Goal: Task Accomplishment & Management: Complete application form

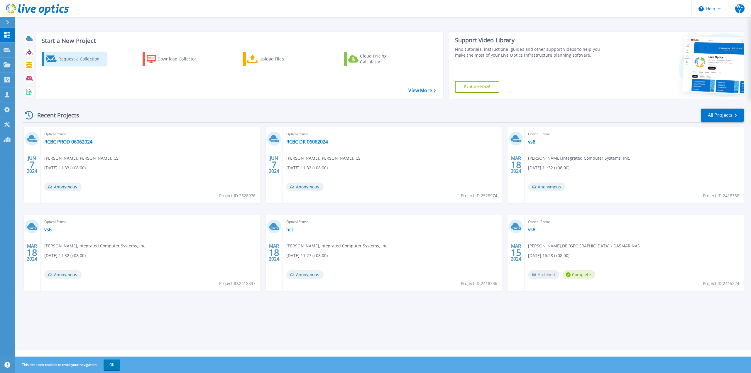
click at [83, 60] on div "Request a Collection" at bounding box center [81, 59] width 47 height 12
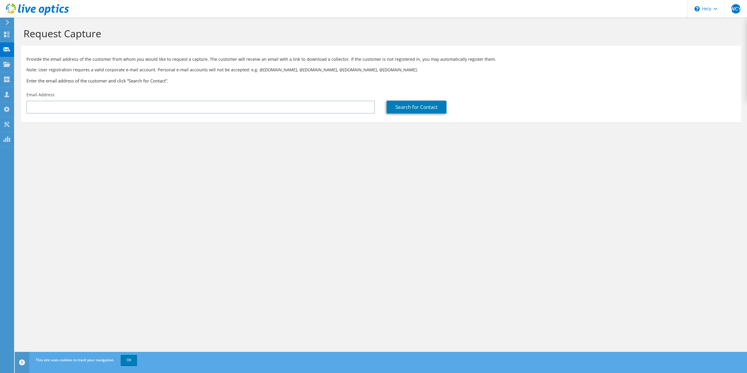
click at [270, 97] on div "Email Address" at bounding box center [201, 103] width 360 height 28
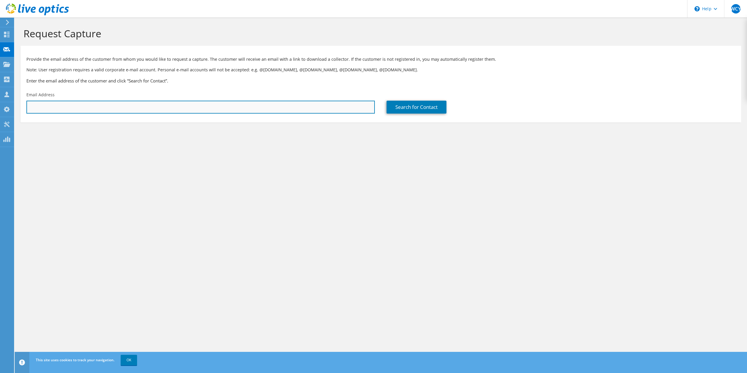
click at [273, 105] on input "text" at bounding box center [200, 107] width 348 height 13
paste input "[EMAIL_ADDRESS][DOMAIN_NAME]"
type input "[EMAIL_ADDRESS][DOMAIN_NAME]"
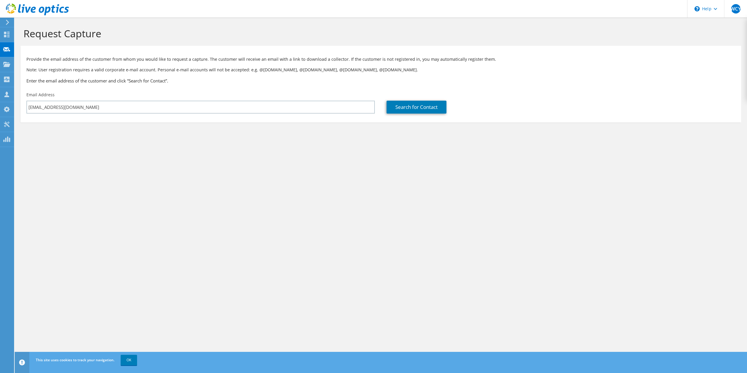
click at [449, 104] on div "Search for Contact" at bounding box center [560, 107] width 348 height 13
click at [435, 106] on link "Search for Contact" at bounding box center [416, 107] width 60 height 13
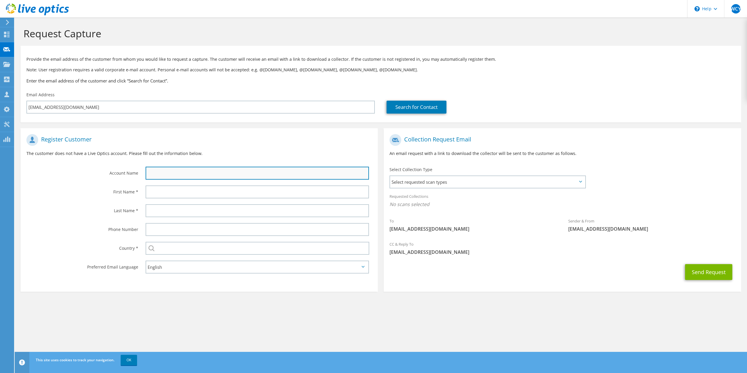
click at [187, 169] on input "text" at bounding box center [258, 173] width 224 height 13
type input "TDK - [GEOGRAPHIC_DATA]"
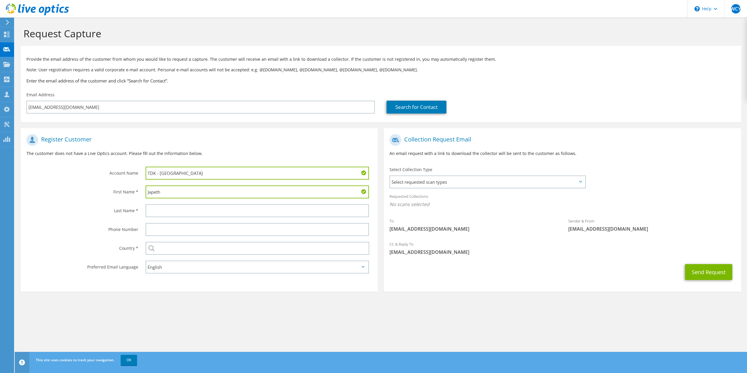
type input "Japeth"
type input "Dilla"
click at [463, 179] on span "Select requested scan types" at bounding box center [487, 182] width 194 height 12
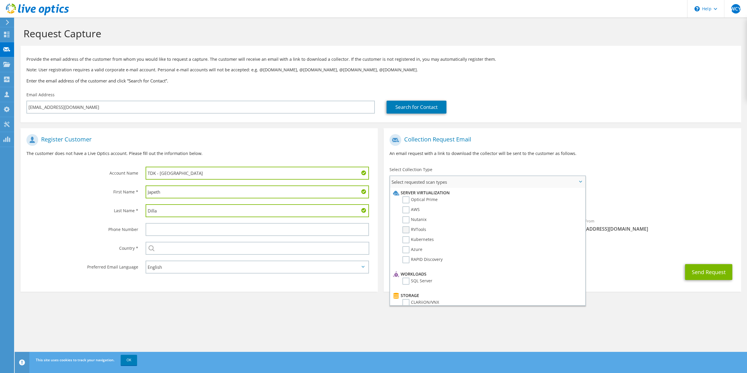
click at [424, 230] on label "RVTools" at bounding box center [414, 229] width 24 height 7
click at [0, 0] on input "RVTools" at bounding box center [0, 0] width 0 height 0
click at [660, 273] on div "Send Request" at bounding box center [561, 274] width 357 height 22
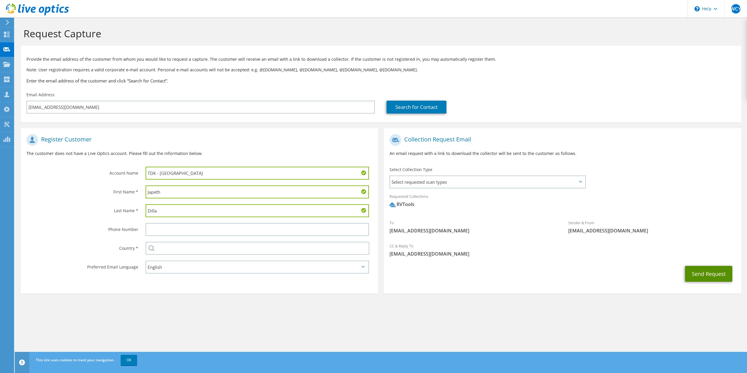
drag, startPoint x: 708, startPoint y: 275, endPoint x: 720, endPoint y: 277, distance: 11.6
click at [710, 275] on button "Send Request" at bounding box center [708, 274] width 47 height 16
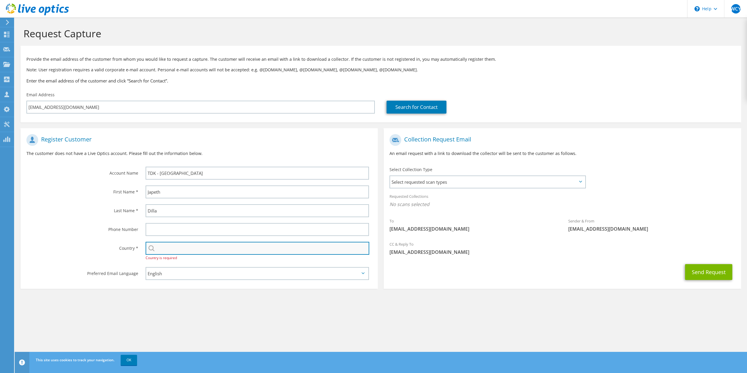
click at [209, 248] on input "text" at bounding box center [258, 248] width 224 height 13
type input "[GEOGRAPHIC_DATA]"
click at [474, 185] on span "Select requested scan types" at bounding box center [487, 182] width 194 height 12
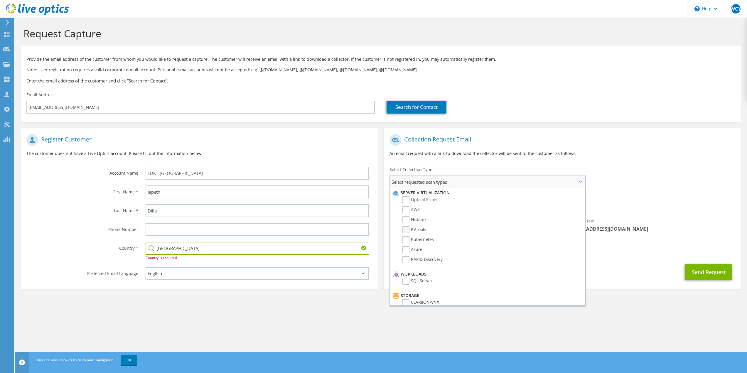
click at [417, 228] on label "RVTools" at bounding box center [414, 229] width 24 height 7
click at [0, 0] on input "RVTools" at bounding box center [0, 0] width 0 height 0
click at [636, 294] on section "Request Capture Provide the email address of the customer from whom you would l…" at bounding box center [381, 170] width 732 height 305
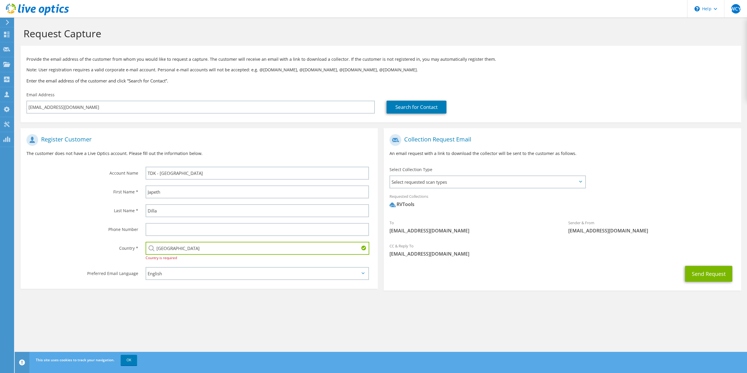
click at [506, 258] on div "CC & Reply To wyu@ics.com.ph" at bounding box center [561, 250] width 357 height 20
click at [460, 178] on span "Select requested scan types" at bounding box center [487, 182] width 194 height 12
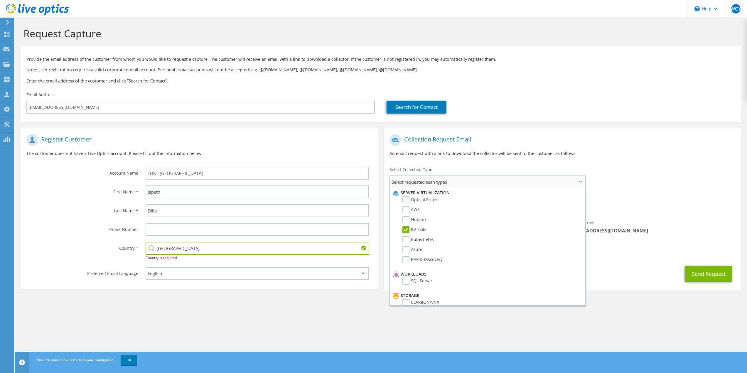
click at [427, 199] on label "Optical Prime" at bounding box center [419, 199] width 35 height 7
click at [0, 0] on input "Optical Prime" at bounding box center [0, 0] width 0 height 0
click at [642, 191] on div "Requested Collections No scans selected RVTools Optical Prime" at bounding box center [561, 201] width 357 height 23
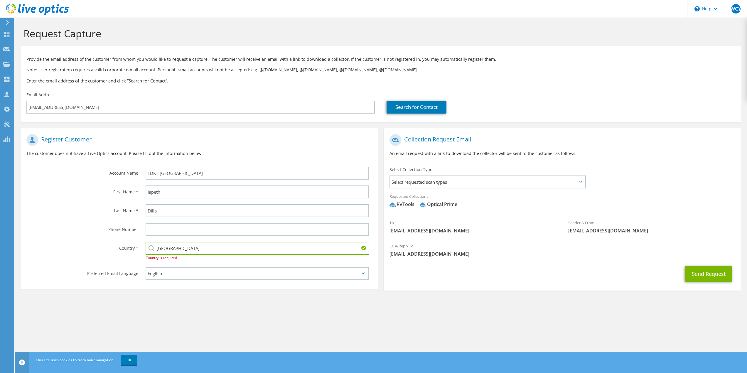
drag, startPoint x: 397, startPoint y: 204, endPoint x: 415, endPoint y: 204, distance: 17.6
click at [414, 204] on div "RVTools" at bounding box center [401, 204] width 25 height 7
copy div "RVTools"
click at [468, 187] on span "Select requested scan types" at bounding box center [487, 182] width 194 height 12
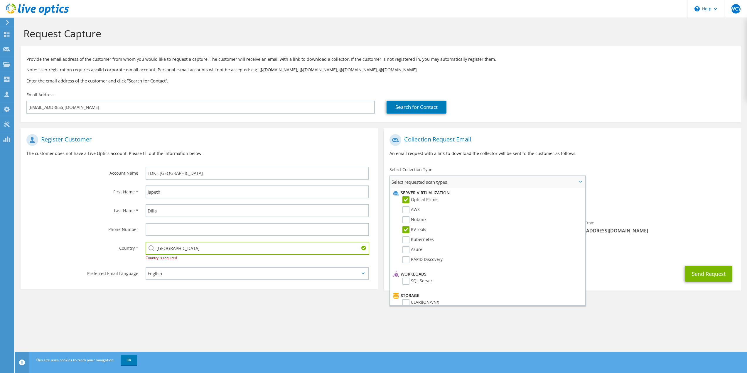
click at [404, 231] on label "RVTools" at bounding box center [414, 229] width 24 height 7
click at [0, 0] on input "RVTools" at bounding box center [0, 0] width 0 height 0
click at [667, 192] on div "Requested Collections No scans selected Optical Prime" at bounding box center [561, 201] width 357 height 23
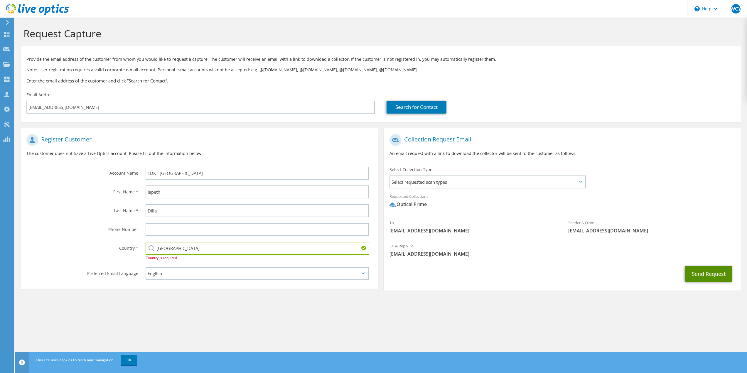
click at [698, 273] on button "Send Request" at bounding box center [708, 274] width 47 height 16
